Goal: Navigation & Orientation: Go to known website

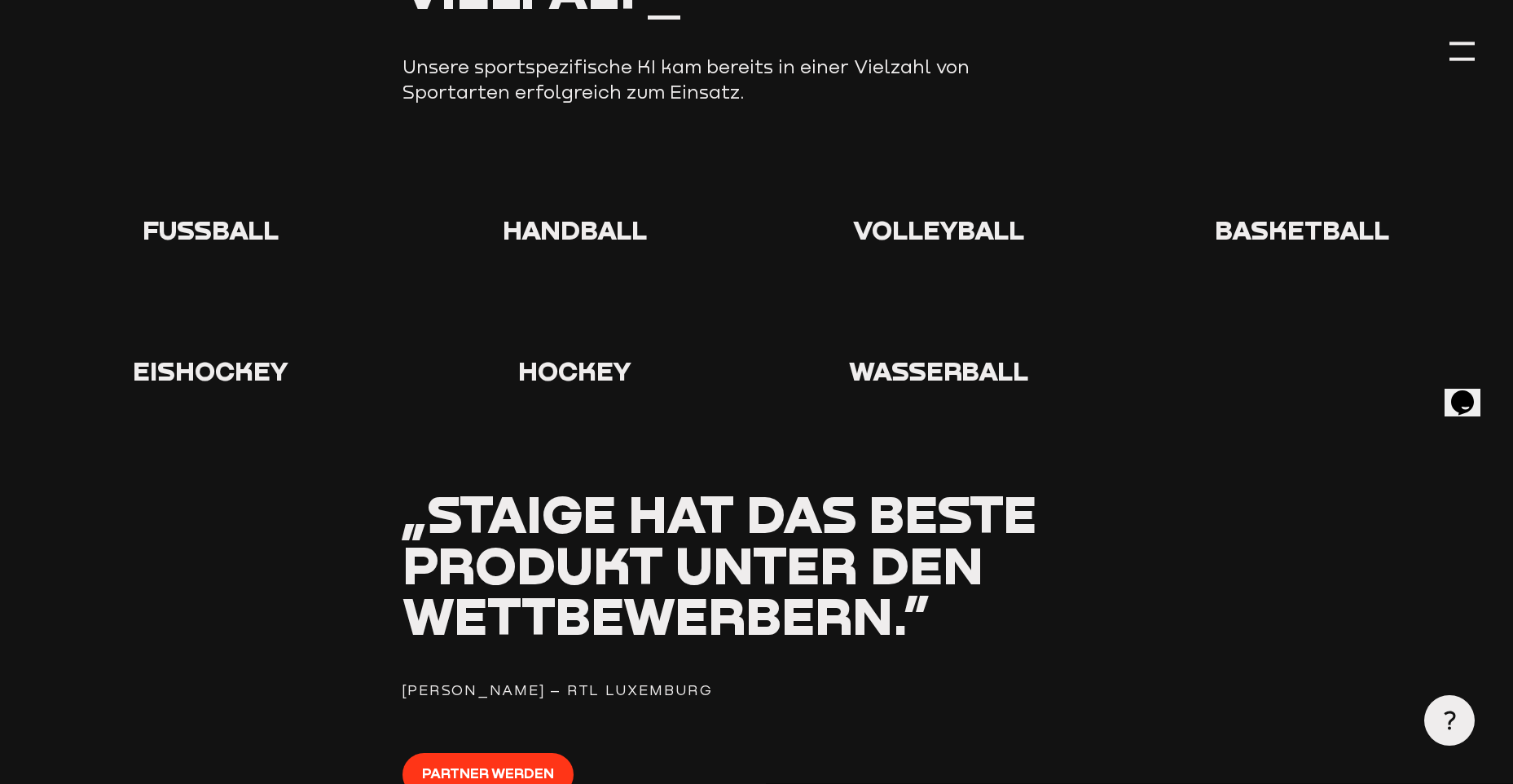
scroll to position [1467, 0]
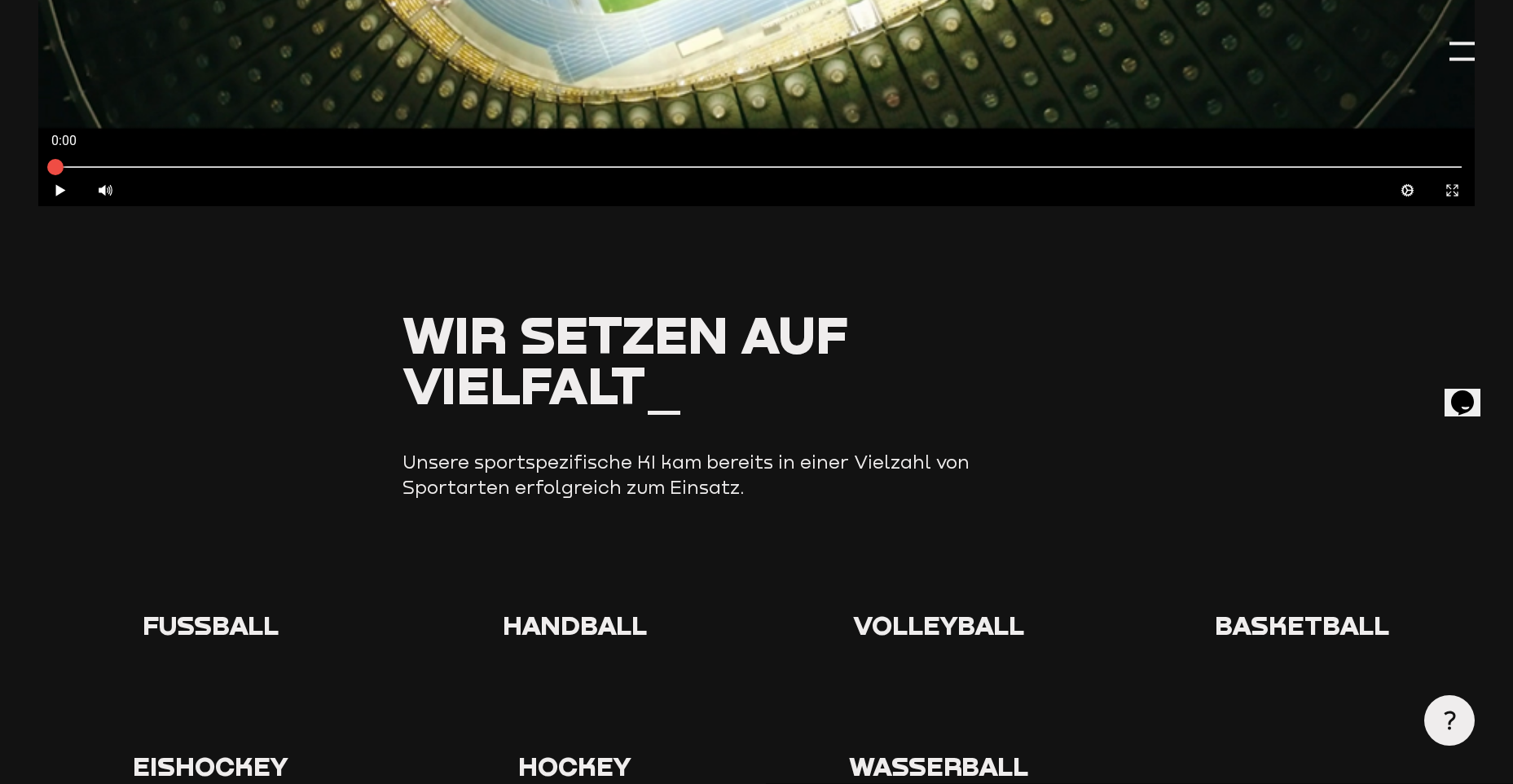
click at [222, 573] on icon at bounding box center [211, 576] width 52 height 52
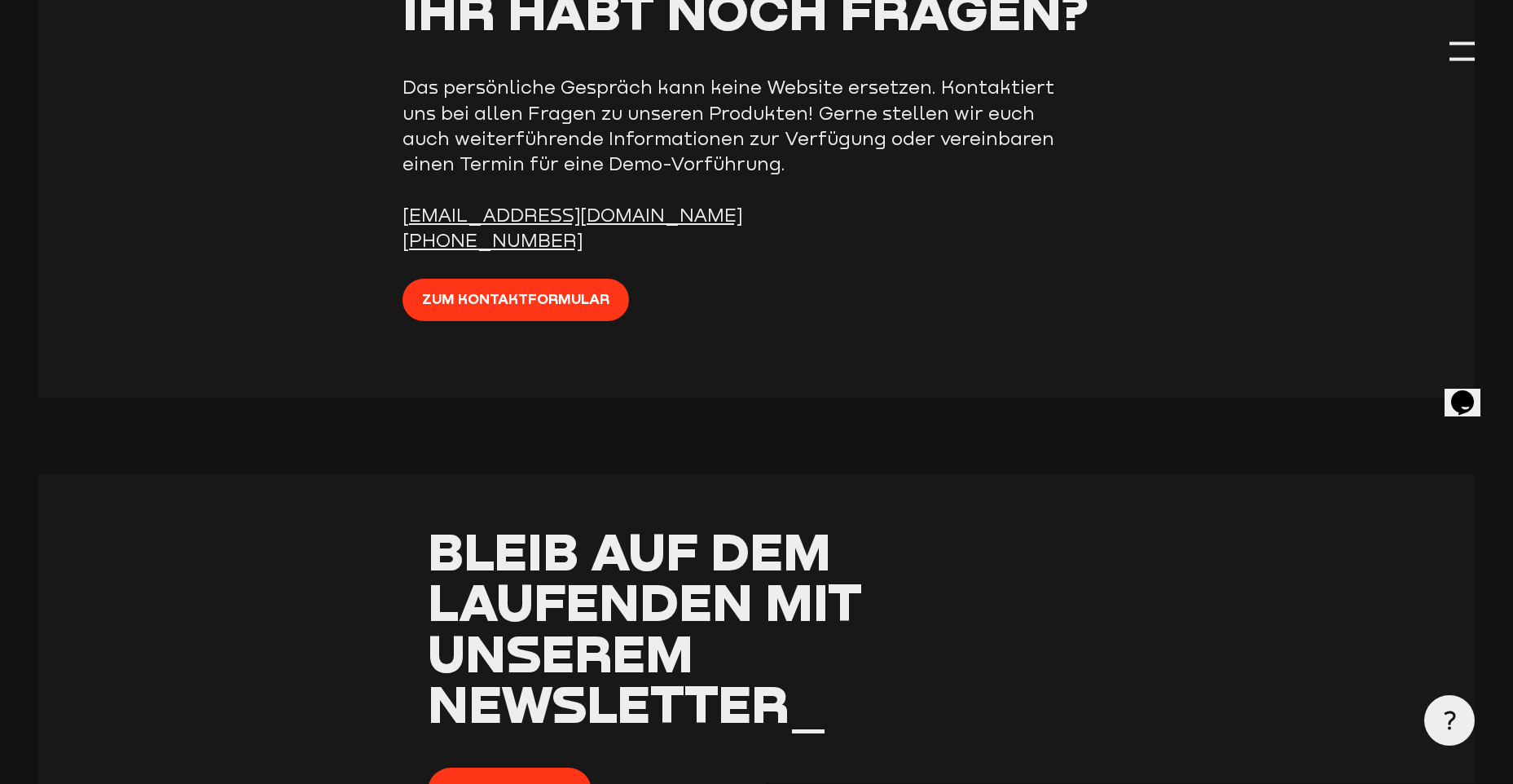
scroll to position [5940, 0]
click at [1463, 43] on div at bounding box center [1463, 51] width 26 height 26
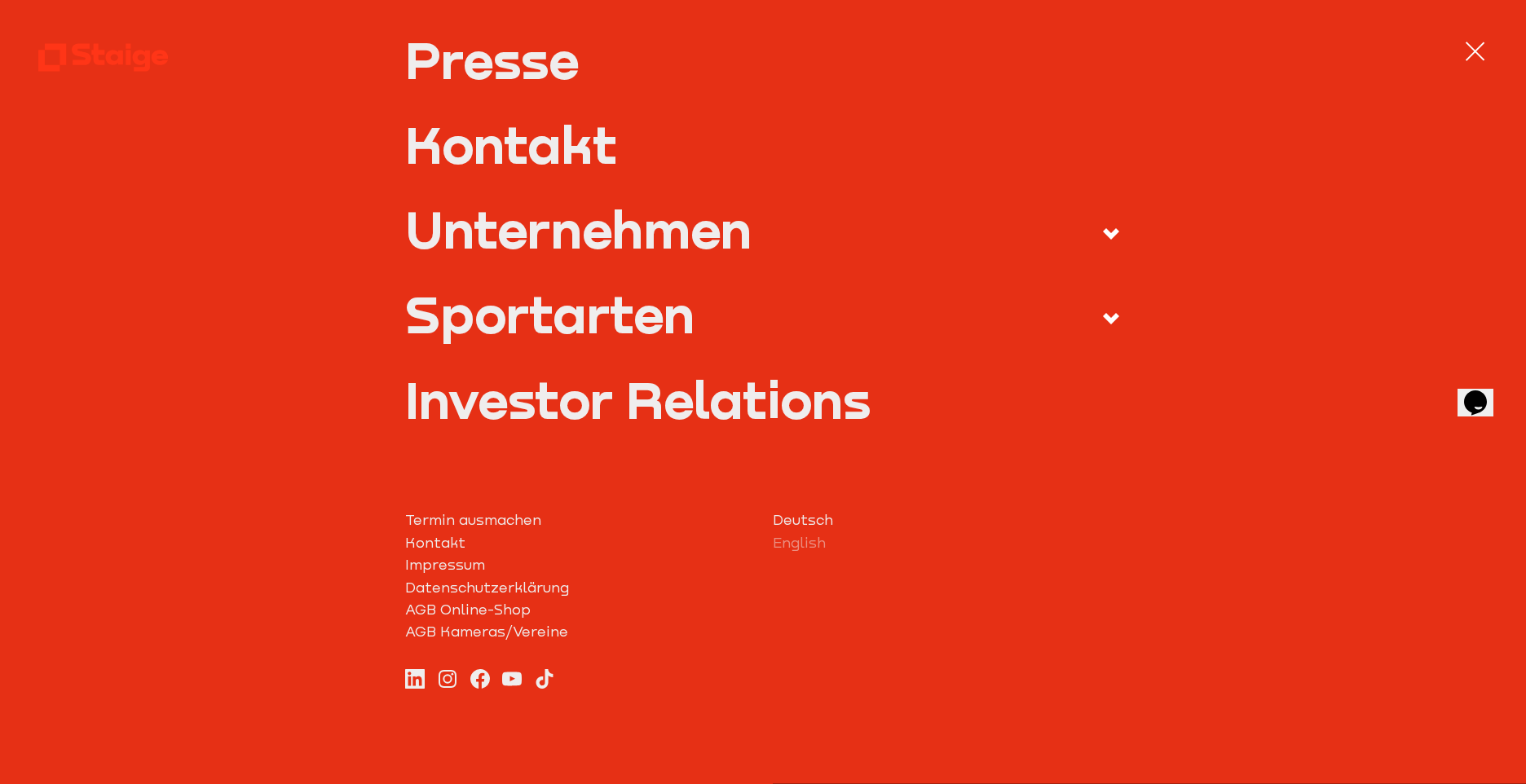
scroll to position [682, 0]
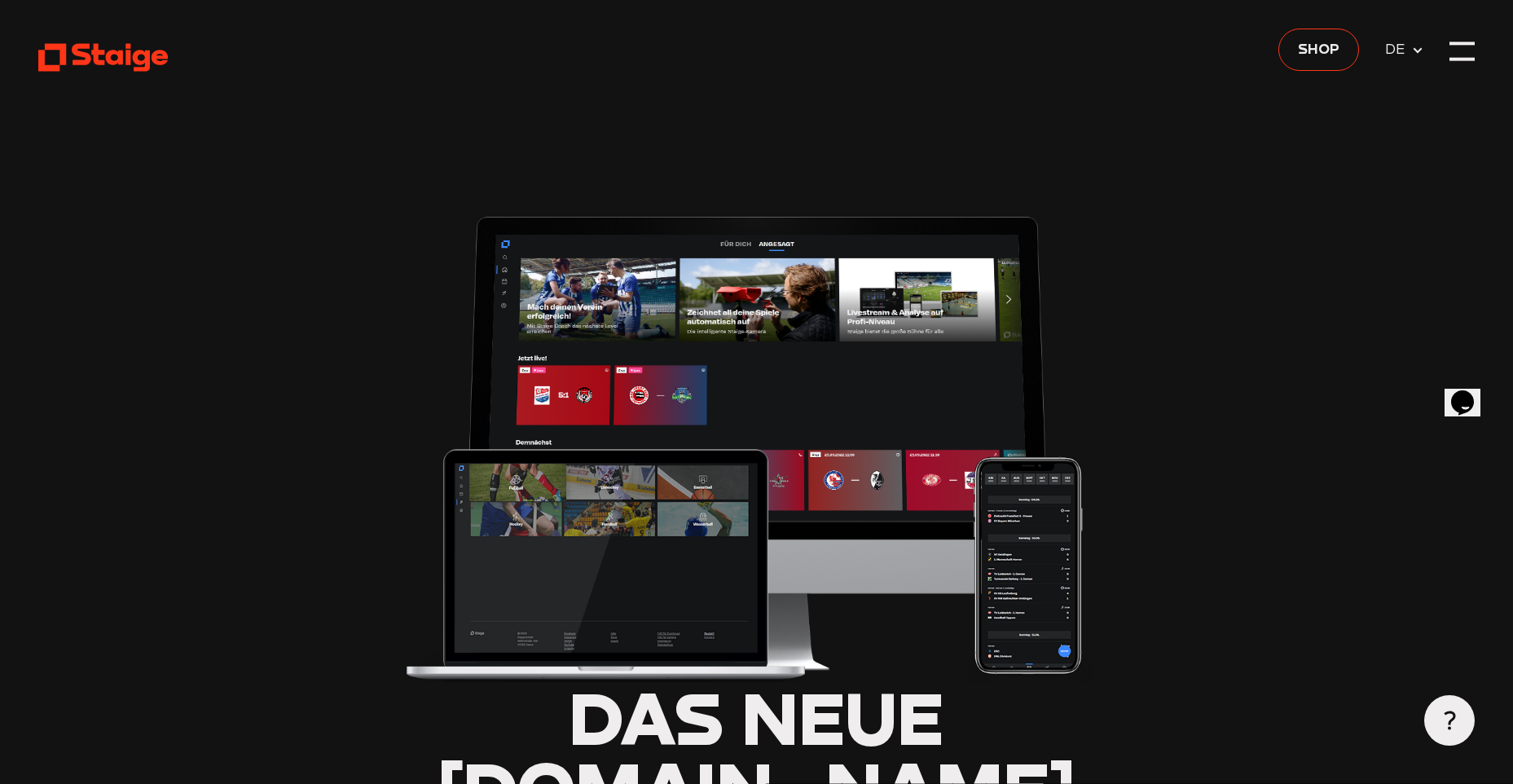
type input "0.8"
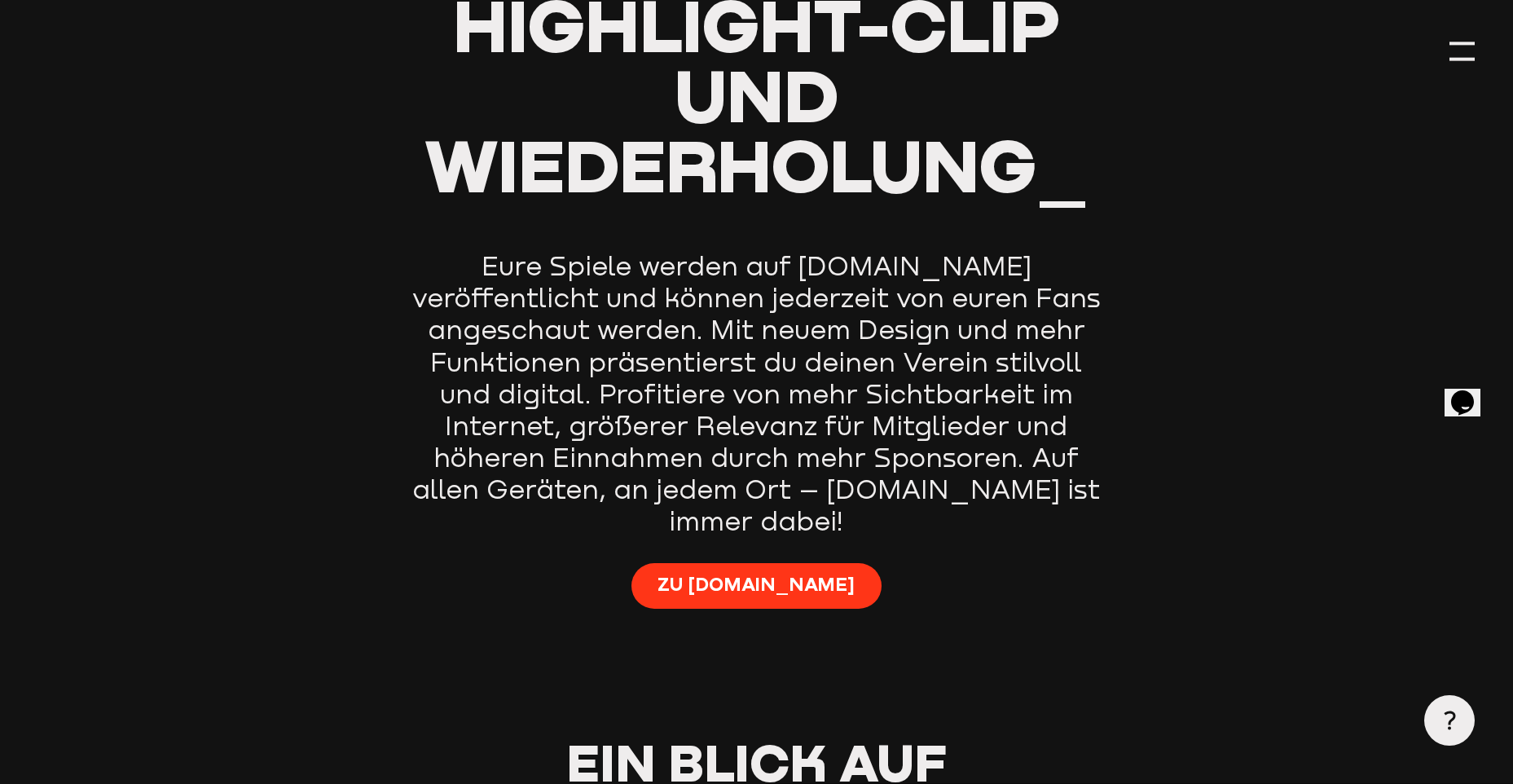
scroll to position [1059, 0]
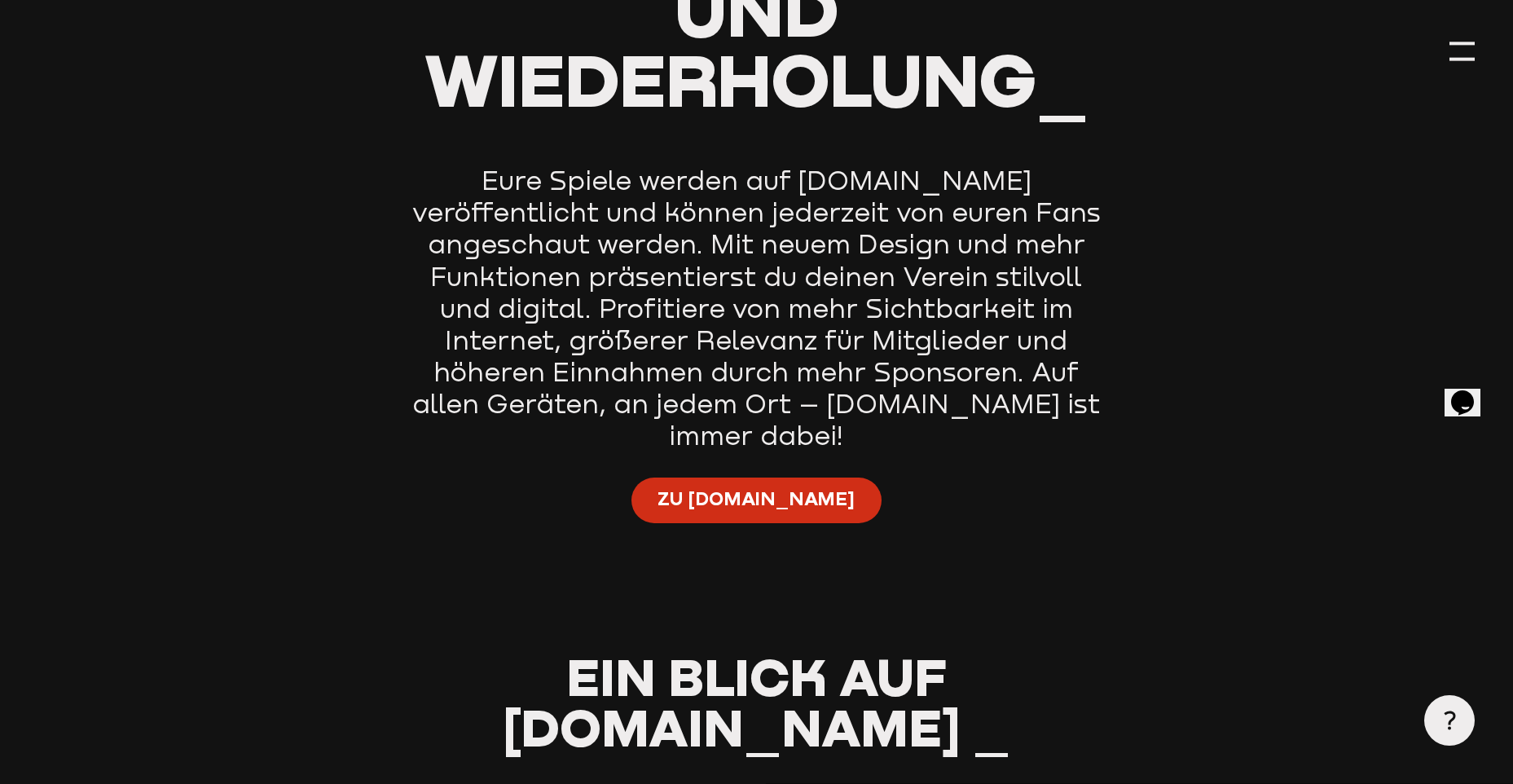
click at [796, 487] on span "Zu Staige.tv" at bounding box center [756, 500] width 197 height 26
